Goal: Task Accomplishment & Management: Manage account settings

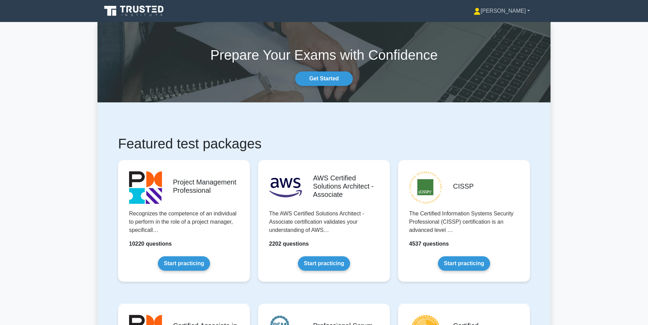
click at [527, 9] on link "[PERSON_NAME]" at bounding box center [501, 11] width 89 height 14
click at [499, 27] on link "Profile" at bounding box center [484, 27] width 54 height 11
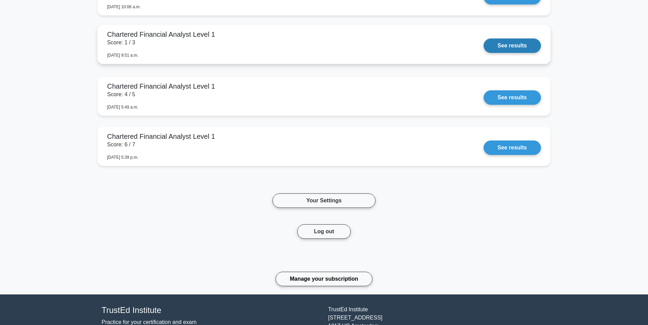
scroll to position [480, 0]
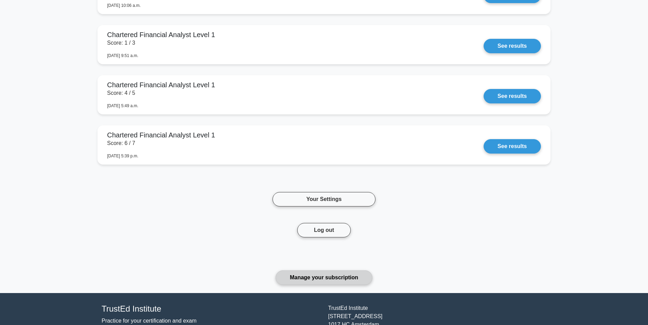
click at [329, 275] on link "Manage your subscription" at bounding box center [323, 277] width 96 height 14
